Goal: Book appointment/travel/reservation

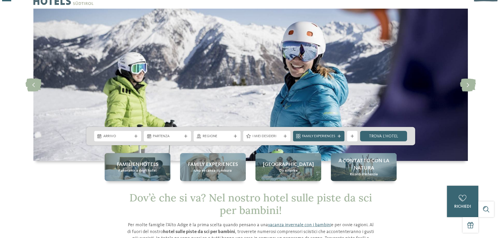
scroll to position [26, 0]
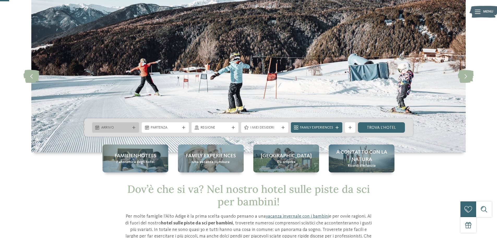
click at [118, 127] on span "Arrivo" at bounding box center [115, 127] width 29 height 5
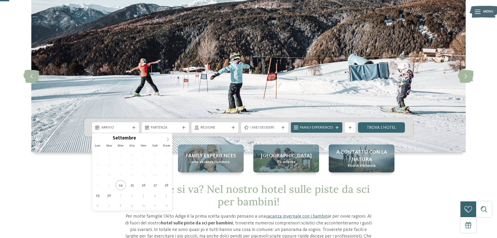
click at [166, 138] on icon at bounding box center [168, 139] width 4 height 4
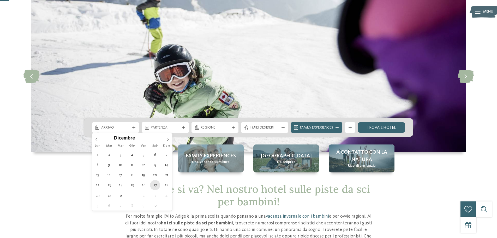
type div "[DATE]"
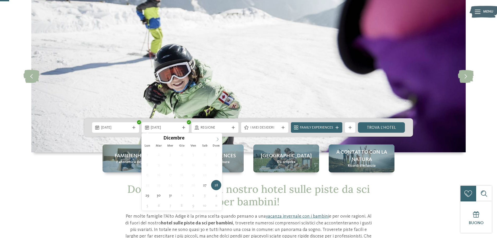
type input "****"
click at [215, 139] on span at bounding box center [217, 137] width 9 height 9
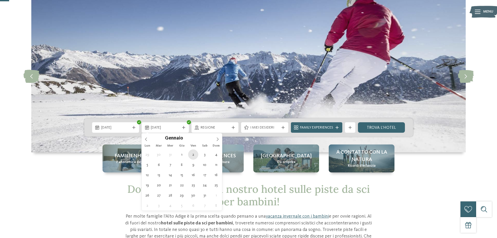
type div "[DATE]"
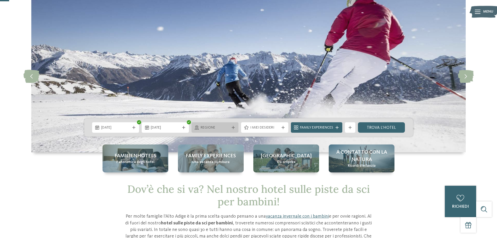
click at [234, 129] on icon at bounding box center [233, 127] width 3 height 3
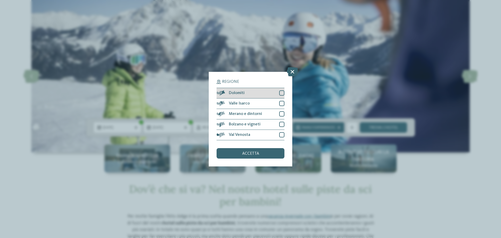
click at [282, 92] on div at bounding box center [281, 92] width 5 height 5
click at [280, 122] on div at bounding box center [281, 124] width 5 height 5
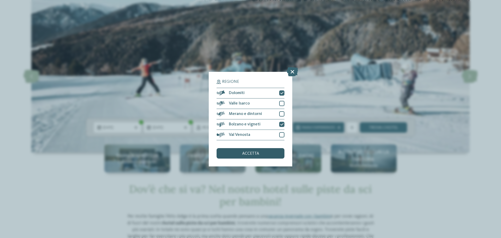
click at [270, 156] on div "accetta" at bounding box center [250, 153] width 68 height 10
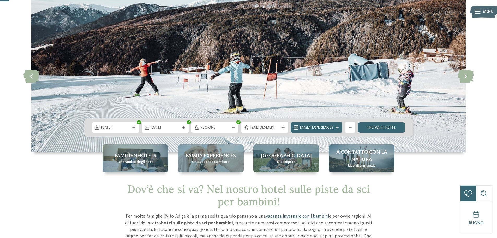
click at [278, 128] on span "I miei desideri" at bounding box center [264, 127] width 29 height 5
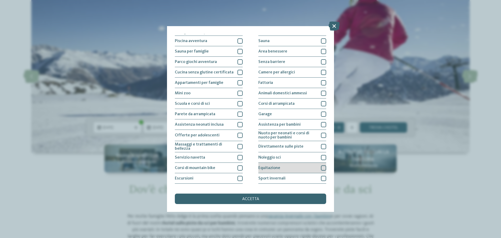
scroll to position [37, 0]
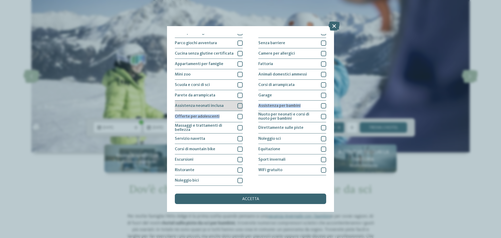
drag, startPoint x: 230, startPoint y: 111, endPoint x: 236, endPoint y: 107, distance: 7.8
click at [237, 107] on div "Piscina coperta o con collegamento a piscina esterna Piscina all'aperto Piscina…" at bounding box center [250, 95] width 151 height 180
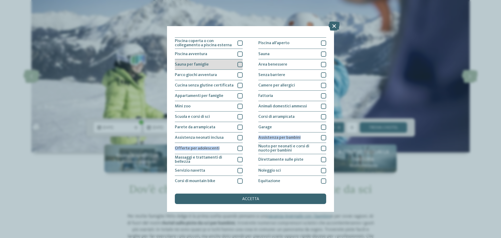
scroll to position [0, 0]
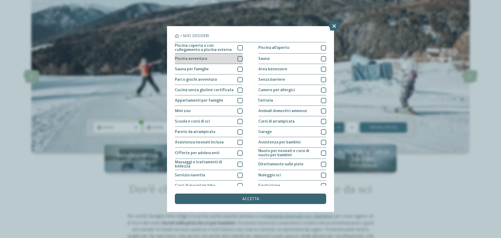
click at [239, 58] on div at bounding box center [239, 58] width 5 height 5
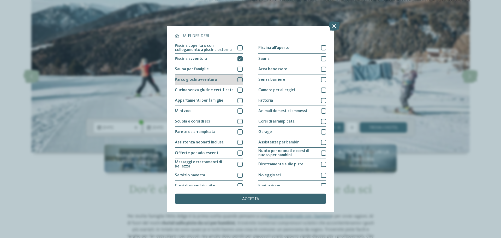
click at [238, 79] on div at bounding box center [239, 79] width 5 height 5
click at [239, 68] on div at bounding box center [239, 69] width 5 height 5
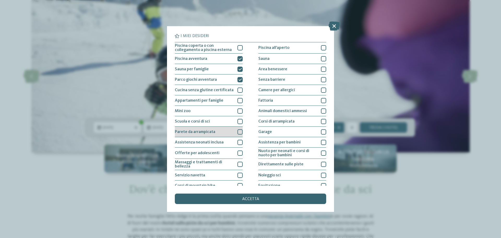
click at [239, 132] on div at bounding box center [239, 131] width 5 height 5
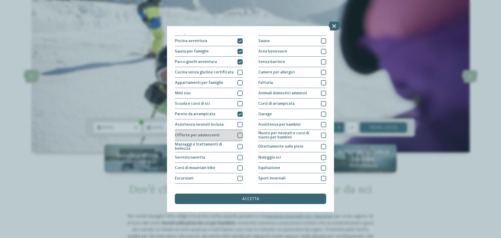
scroll to position [26, 0]
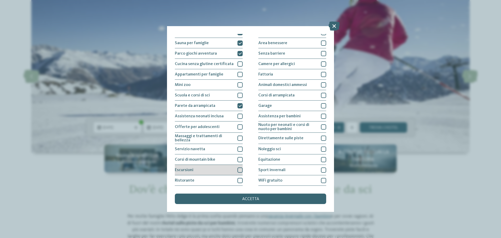
click at [237, 168] on div at bounding box center [239, 169] width 5 height 5
click at [321, 148] on div at bounding box center [323, 148] width 5 height 5
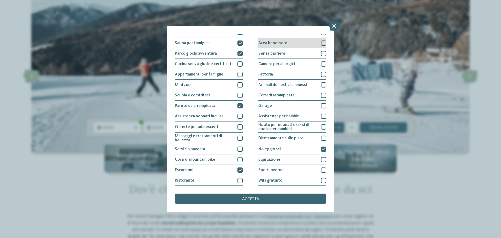
drag, startPoint x: 322, startPoint y: 43, endPoint x: 296, endPoint y: 61, distance: 31.0
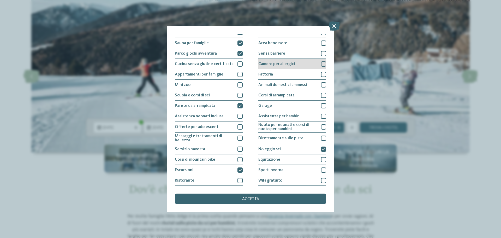
click at [322, 43] on div at bounding box center [323, 42] width 5 height 5
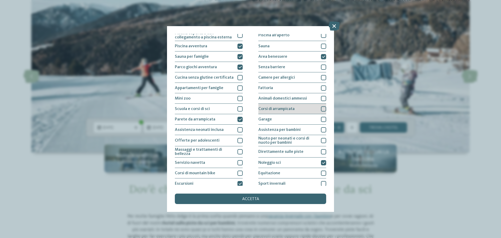
scroll to position [0, 0]
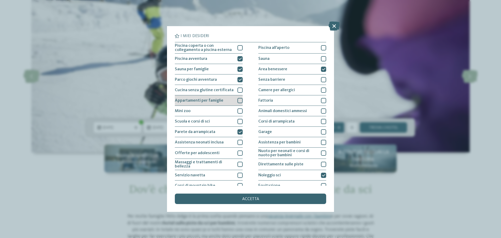
click at [238, 102] on div at bounding box center [239, 100] width 5 height 5
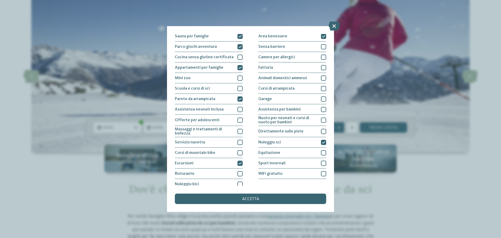
scroll to position [37, 0]
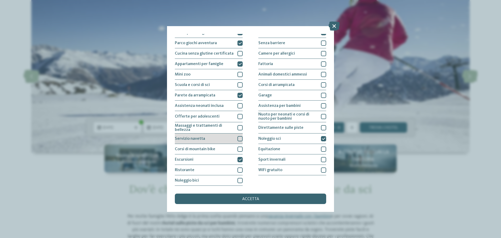
click at [238, 138] on div at bounding box center [239, 138] width 5 height 5
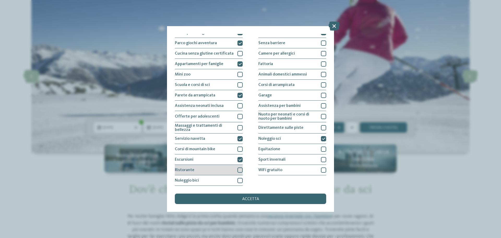
click at [239, 170] on div at bounding box center [239, 169] width 5 height 5
click at [253, 200] on span "accetta" at bounding box center [250, 199] width 17 height 4
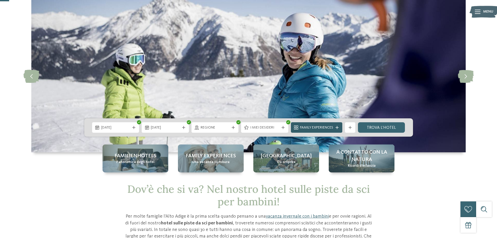
click at [334, 127] on div "Family Experiences" at bounding box center [317, 127] width 36 height 6
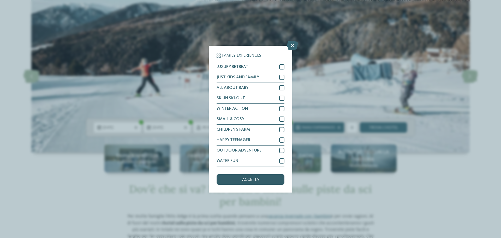
click at [253, 176] on div "accetta" at bounding box center [250, 179] width 68 height 10
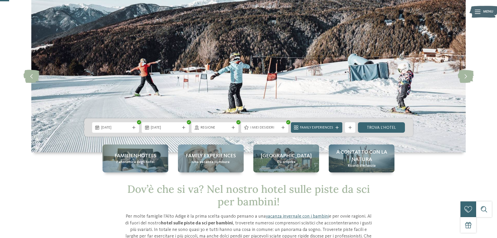
click at [325, 127] on span "Family Experiences" at bounding box center [316, 127] width 33 height 5
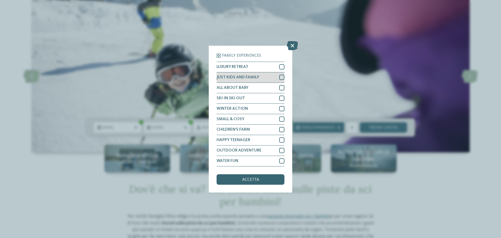
click at [282, 77] on div at bounding box center [281, 77] width 5 height 5
click at [267, 178] on div "accetta" at bounding box center [250, 179] width 68 height 10
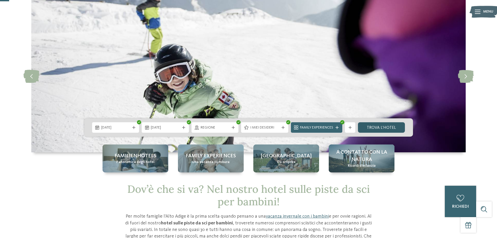
drag, startPoint x: 384, startPoint y: 130, endPoint x: 367, endPoint y: 130, distance: 17.0
click at [384, 130] on link "trova l’hotel" at bounding box center [381, 127] width 47 height 10
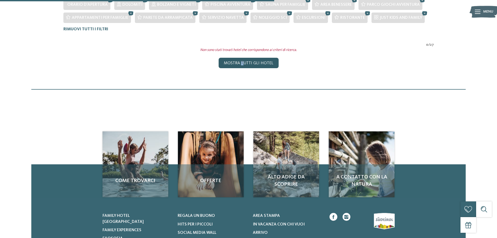
click at [243, 59] on div "Mostra tutti gli hotel" at bounding box center [249, 63] width 60 height 10
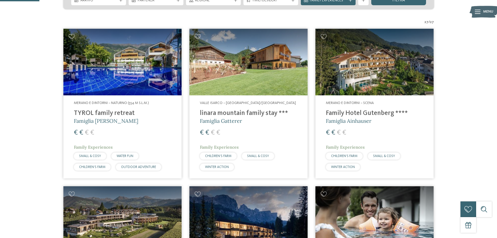
scroll to position [139, 0]
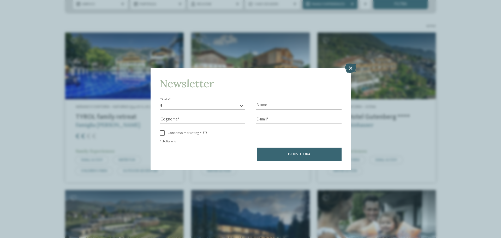
click at [349, 68] on icon at bounding box center [350, 67] width 11 height 9
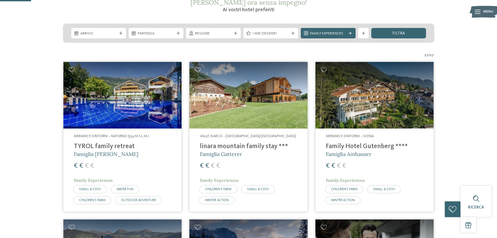
scroll to position [87, 0]
